Goal: Entertainment & Leisure: Consume media (video, audio)

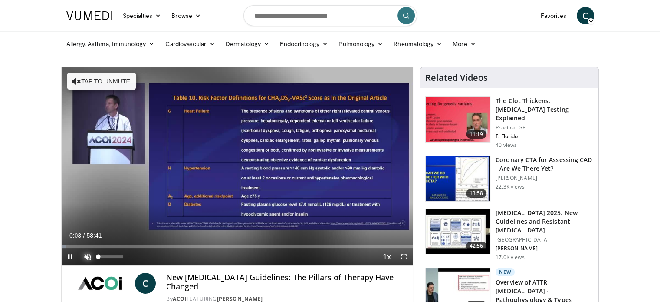
click at [85, 258] on span "Video Player" at bounding box center [87, 256] width 17 height 17
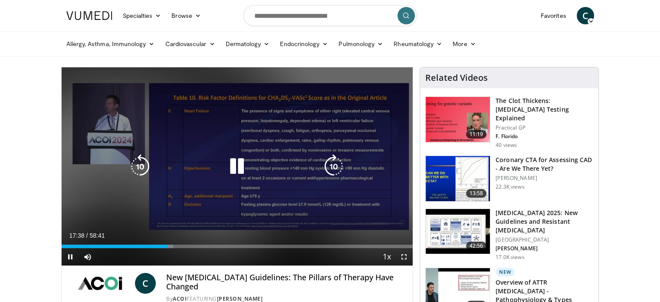
click at [111, 208] on div "10 seconds Tap to unmute" at bounding box center [238, 166] width 352 height 198
click at [237, 165] on icon "Video Player" at bounding box center [237, 166] width 24 height 24
click at [240, 165] on icon "Video Player" at bounding box center [237, 166] width 24 height 24
